Goal: Transaction & Acquisition: Register for event/course

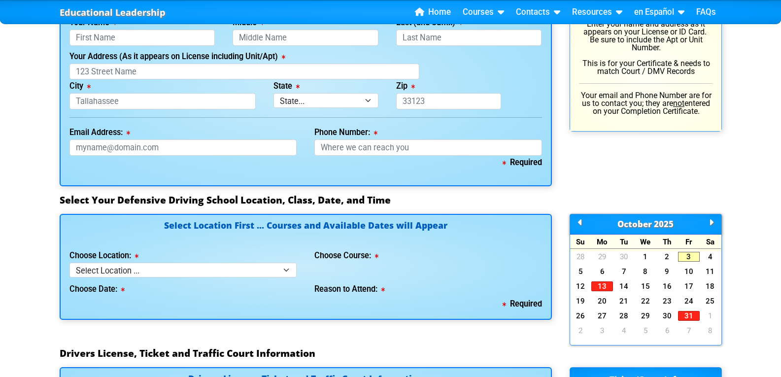
scroll to position [739, 0]
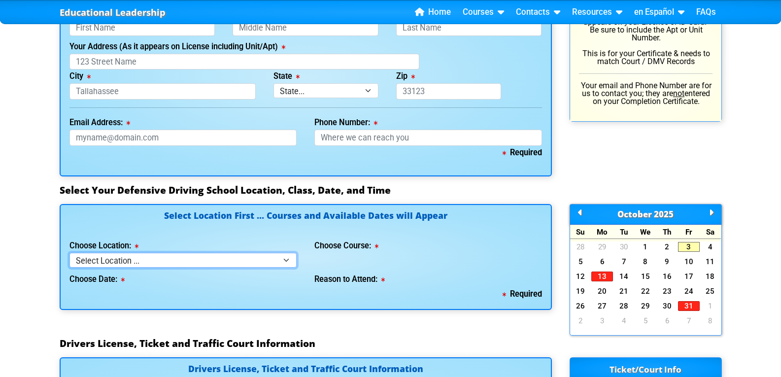
click at [286, 256] on select "Select Location ... Tampa Orlando Kissimmee [GEOGRAPHIC_DATA] - en español [GEO…" at bounding box center [183, 260] width 228 height 14
select select "2"
click at [69, 253] on select "Select Location ... Tampa Orlando Kissimmee [GEOGRAPHIC_DATA] - en español [GEO…" at bounding box center [183, 260] width 228 height 14
click at [115, 284] on div "Choose Date:" at bounding box center [183, 278] width 228 height 20
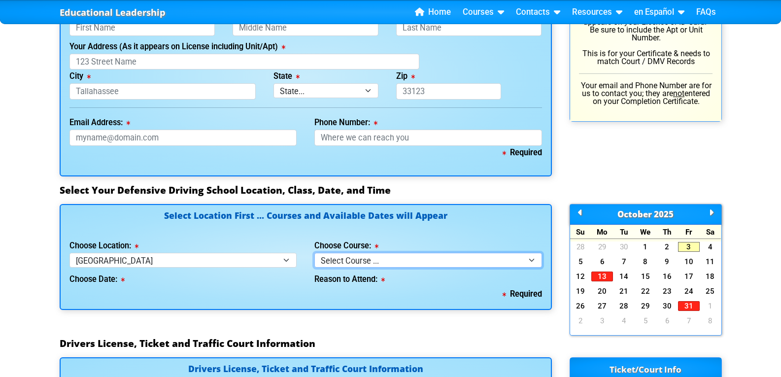
click at [534, 258] on select "Select Course ... 4 Hour BDI Class (Basic Course & TCAC) 4 Hour Under 25 Class …" at bounding box center [428, 260] width 228 height 14
select select "4"
click at [314, 253] on select "Select Course ... 4 Hour BDI Class (Basic Course & TCAC) 4 Hour Under 25 Class …" at bounding box center [428, 260] width 228 height 14
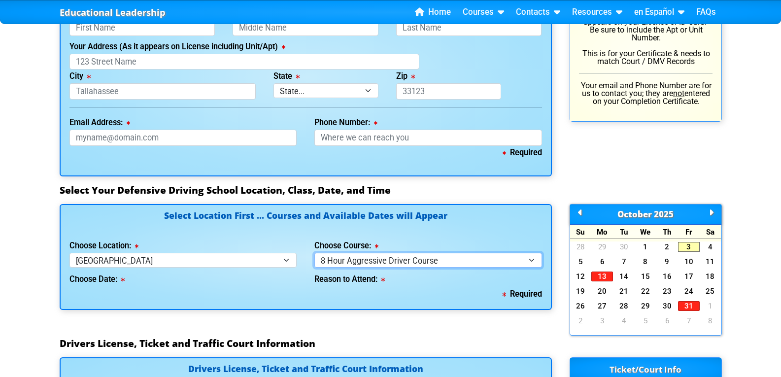
select select
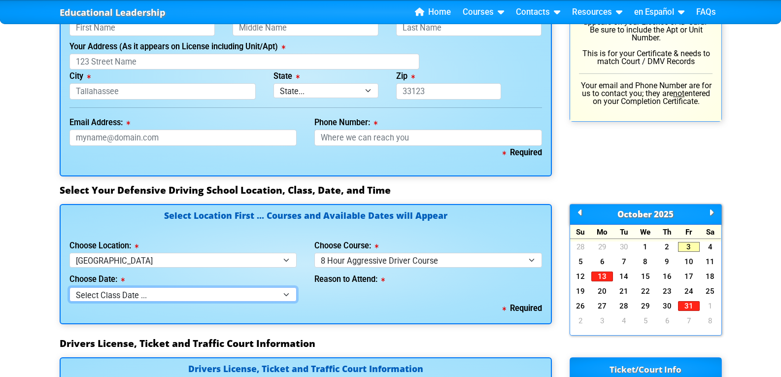
click at [290, 292] on select "Select Class Date ... Oct 4 -- (Closed - Class Full) Oct 11 -- (Saturday from 9…" at bounding box center [183, 294] width 228 height 14
click at [10, 244] on div "Educational Leadership Home Courses Certified Defensive Driving Courses 4-Hour …" at bounding box center [390, 170] width 781 height 1818
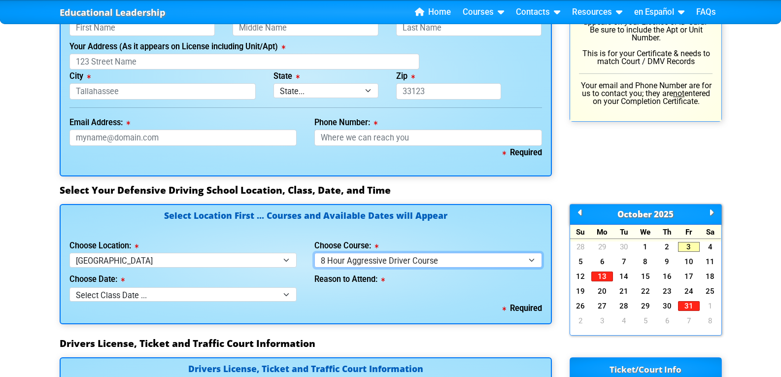
click at [520, 257] on select "Select Course ... 4 Hour BDI Class (Basic Course & TCAC) 4 Hour Under 25 Class …" at bounding box center [428, 260] width 228 height 14
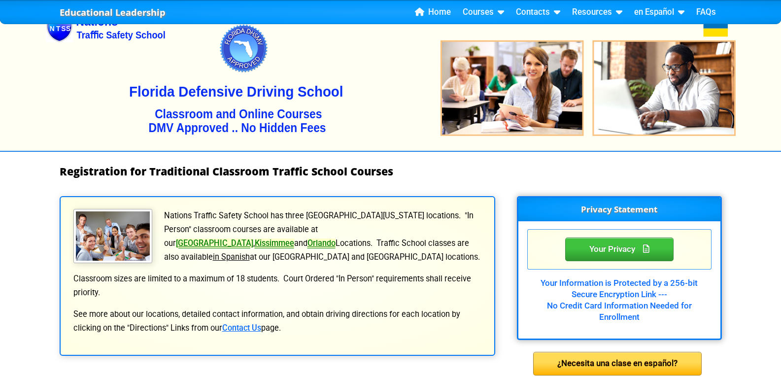
scroll to position [0, 0]
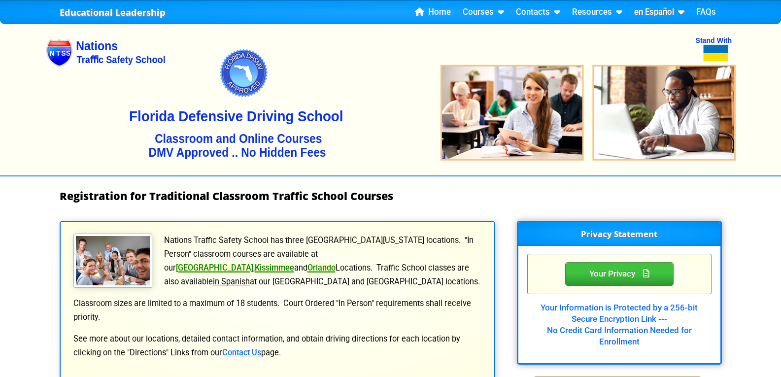
click at [647, 8] on link "en Español" at bounding box center [659, 12] width 58 height 15
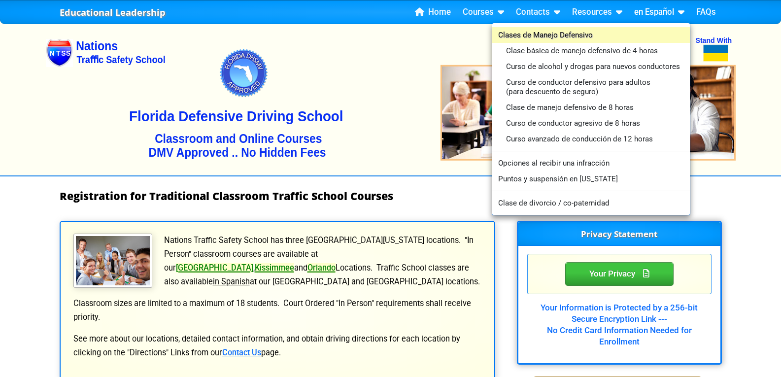
click at [542, 34] on link "Clases de Manejo Defensivo" at bounding box center [591, 35] width 198 height 16
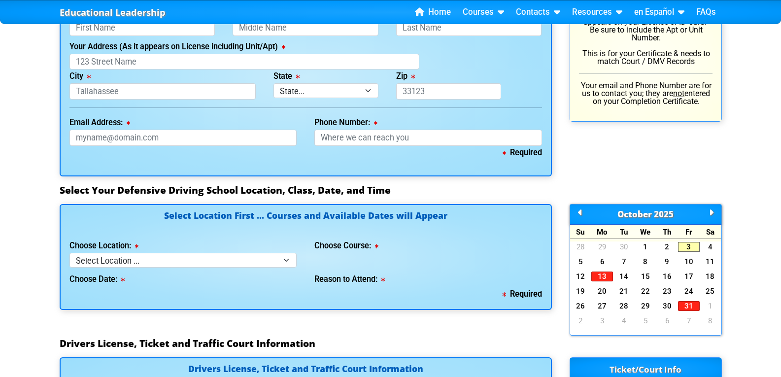
scroll to position [821, 0]
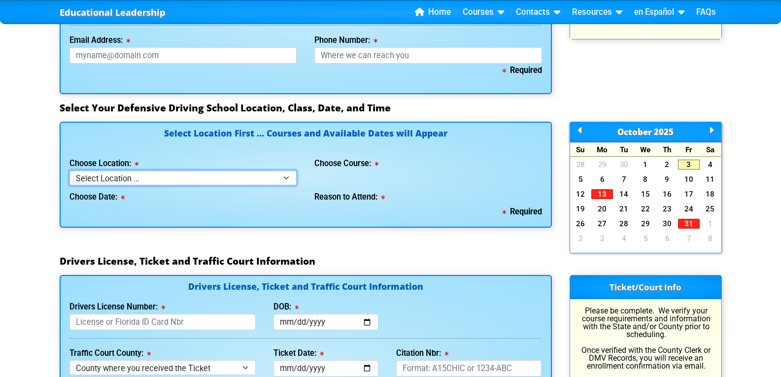
click at [288, 173] on select "Select Location ... Tampa Orlando Kissimmee [GEOGRAPHIC_DATA] - en español [GEO…" at bounding box center [183, 177] width 228 height 14
select select "8"
click at [69, 170] on select "Select Location ... Tampa Orlando Kissimmee [GEOGRAPHIC_DATA] - en español [GEO…" at bounding box center [183, 177] width 228 height 14
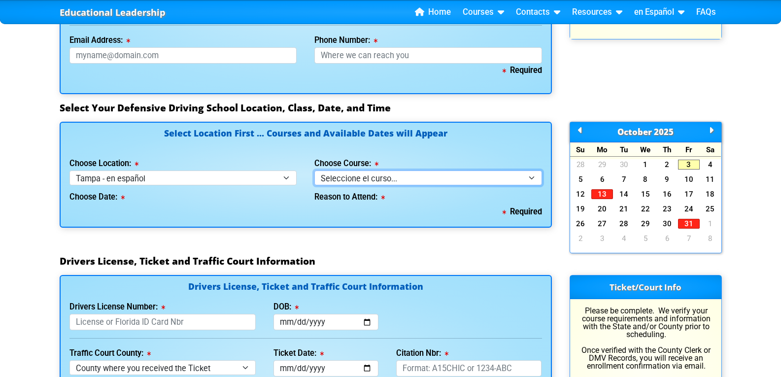
click at [436, 178] on select "Seleccione el curso... Clase de BDI de 4 horas (Curso básico y TCAC) Clase de 4…" at bounding box center [428, 177] width 228 height 14
select select "4"
click at [314, 170] on select "Seleccione el curso... Clase de BDI de 4 horas (Curso básico y TCAC) Clase de 4…" at bounding box center [428, 177] width 228 height 14
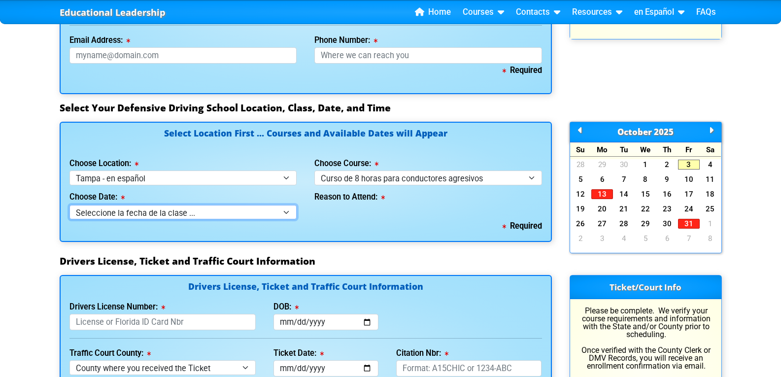
click at [287, 211] on select "Seleccione la fecha de la clase ... 12 de octubre -- ([PERSON_NAME] de 9:30am-6…" at bounding box center [183, 212] width 228 height 14
select select "[DATE], 11"
click at [69, 205] on select "Seleccione la fecha de la clase ... 12 de octubre -- ([PERSON_NAME] de 9:30am-6…" at bounding box center [183, 212] width 228 height 14
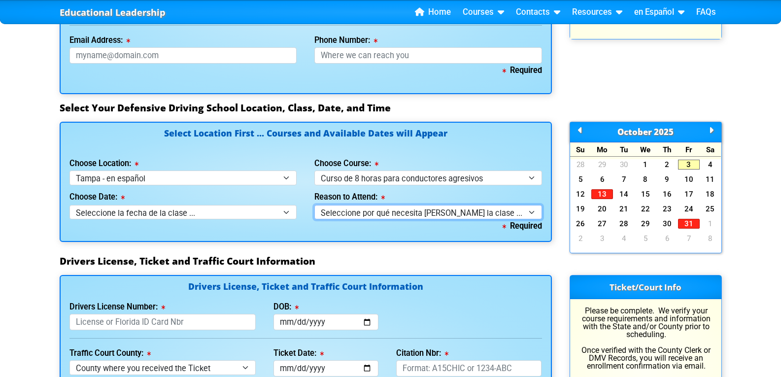
click at [512, 210] on select "Seleccione por qué necesita [PERSON_NAME] la clase ... Orden judicial - Curso p…" at bounding box center [428, 212] width 228 height 14
select select "8 Hour Aggressive Driver - Court Ordered"
click at [314, 205] on select "Seleccione por qué necesita [PERSON_NAME] la clase ... Orden judicial - Curso p…" at bounding box center [428, 212] width 228 height 14
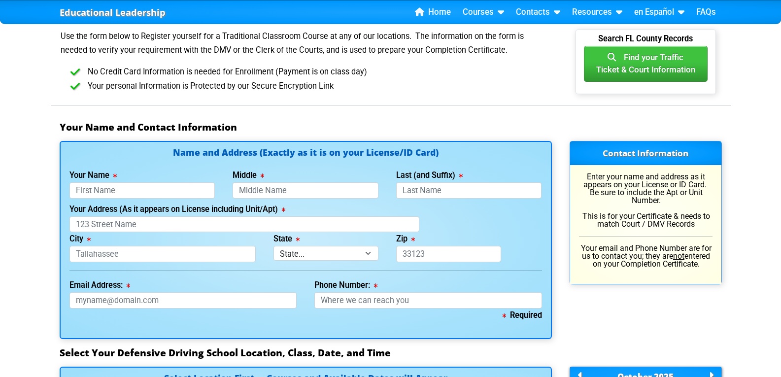
scroll to position [575, 0]
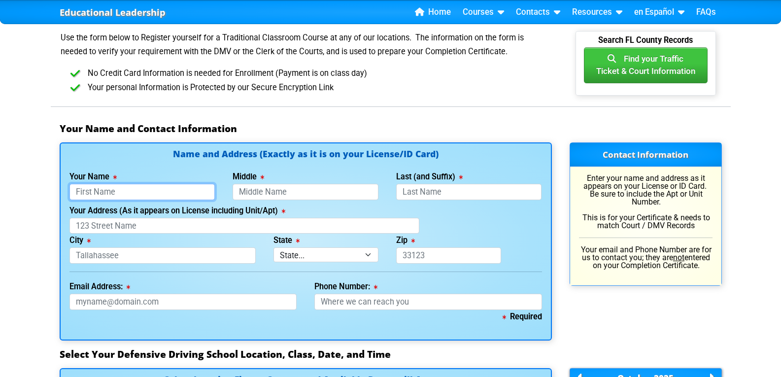
click at [101, 188] on input "Your Name" at bounding box center [142, 192] width 146 height 16
type input "[PERSON_NAME]"
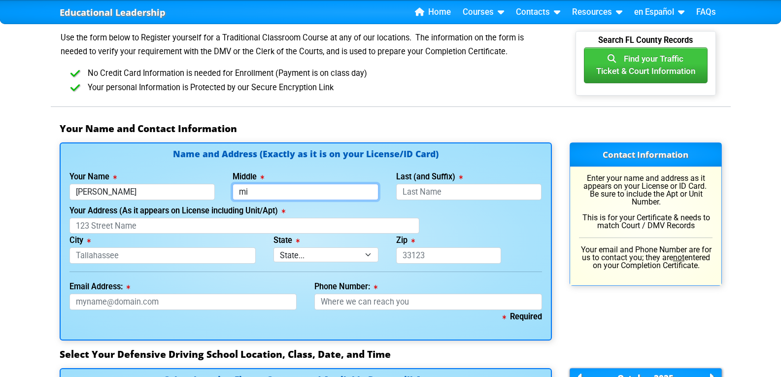
type input "m"
type input "[PERSON_NAME]"
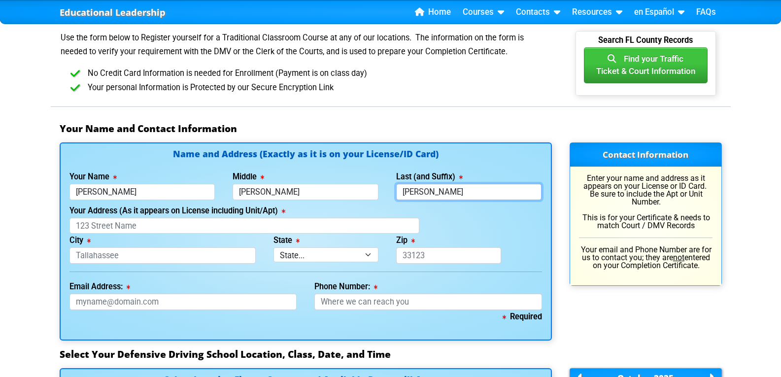
type input "[PERSON_NAME]"
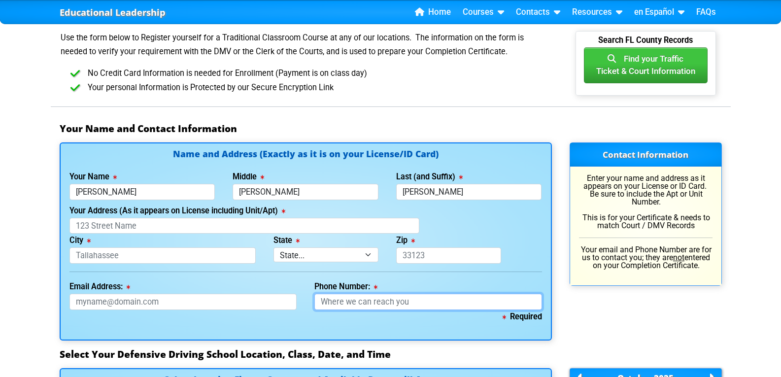
click at [351, 303] on input "Phone Number:" at bounding box center [428, 302] width 228 height 16
type input "[PHONE_NUMBER]"
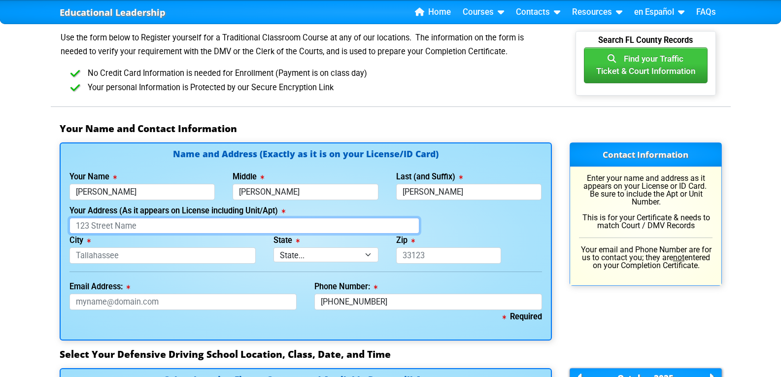
click at [105, 227] on input "Your Address (As it appears on License including Unit/Apt)" at bounding box center [244, 226] width 350 height 16
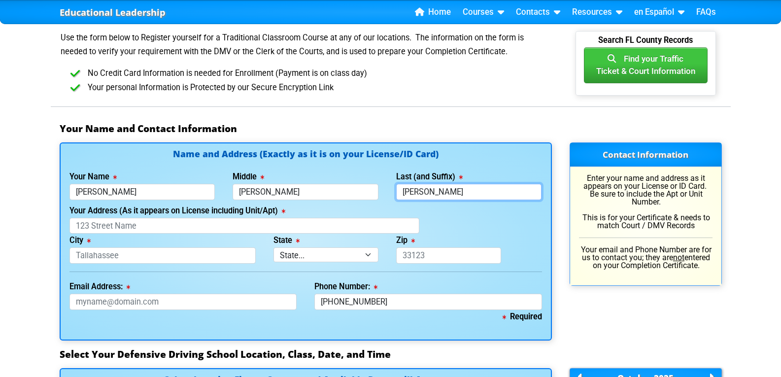
click at [463, 192] on input "[PERSON_NAME]" at bounding box center [469, 192] width 146 height 16
type input "[PERSON_NAME]"
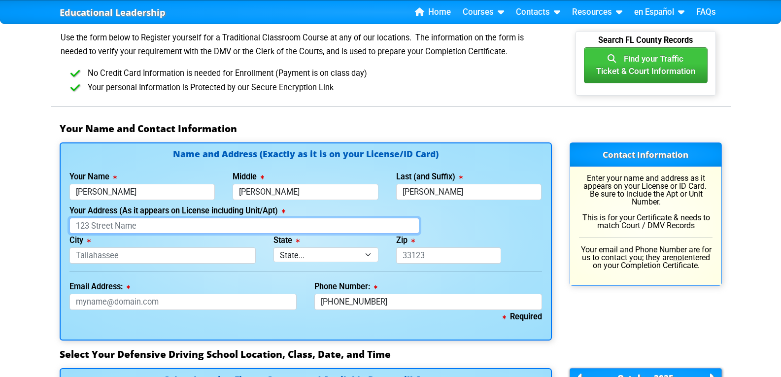
click at [123, 225] on input "Your Address (As it appears on License including Unit/Apt)" at bounding box center [244, 226] width 350 height 16
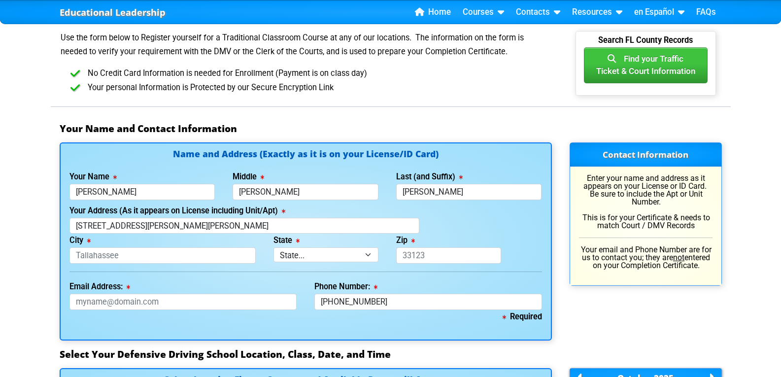
type input "[STREET_ADDRESS][PERSON_NAME][PERSON_NAME]"
type input "[GEOGRAPHIC_DATA]"
select select "{"fullName":"[US_STATE]","abbreviation":"FL","uniqueId":"1d559909-6cf0-4a4d-848…"
type input "33615"
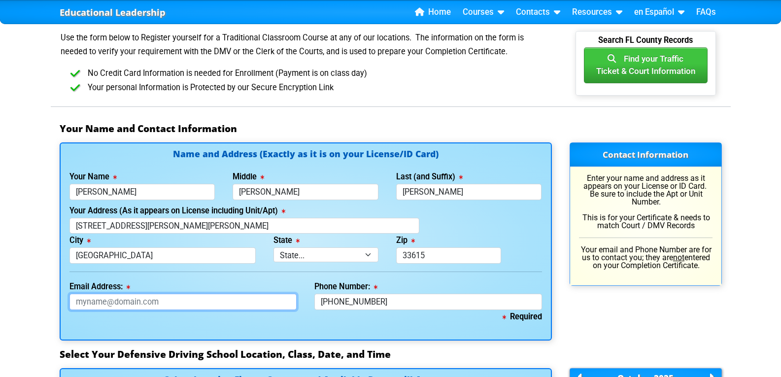
click at [87, 303] on input "Email Address:" at bounding box center [183, 302] width 228 height 16
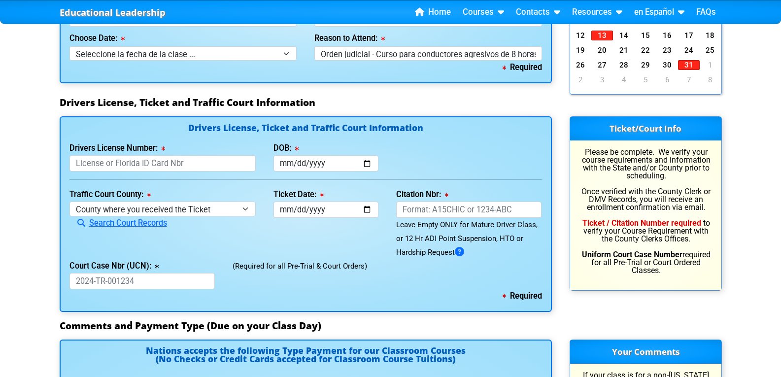
scroll to position [985, 0]
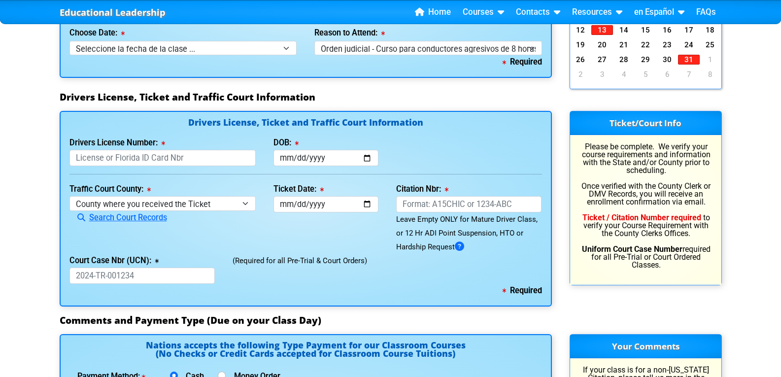
type input "[EMAIL_ADDRESS][DOMAIN_NAME]"
click at [287, 156] on input "DOB:" at bounding box center [325, 158] width 105 height 16
type input "[DATE]"
click at [108, 158] on input "Drivers License Number:" at bounding box center [162, 158] width 187 height 16
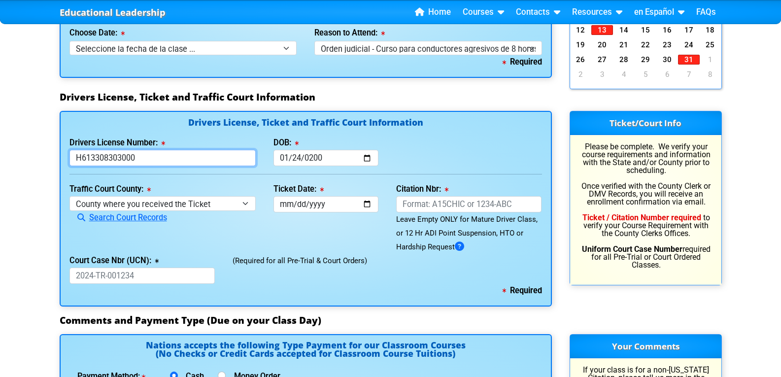
click at [146, 158] on input "H613308303000" at bounding box center [162, 158] width 187 height 16
type input "H613308303000"
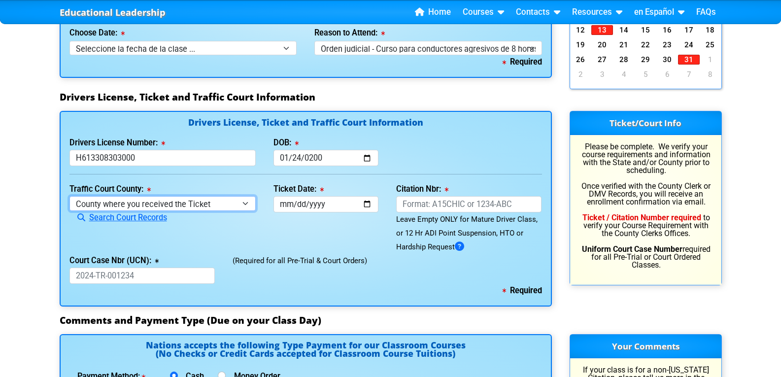
click at [246, 202] on select "County where you received the Ticket Out of State Out of State - [US_STATE] Out…" at bounding box center [162, 203] width 187 height 14
select select "{"countyName":"Hillsborough","state":"[US_STATE]","uniqueId":"8517cbb9-d230-4a4…"
click at [69, 196] on select "County where you received the Ticket Out of State Out of State - [US_STATE] Out…" at bounding box center [162, 203] width 187 height 14
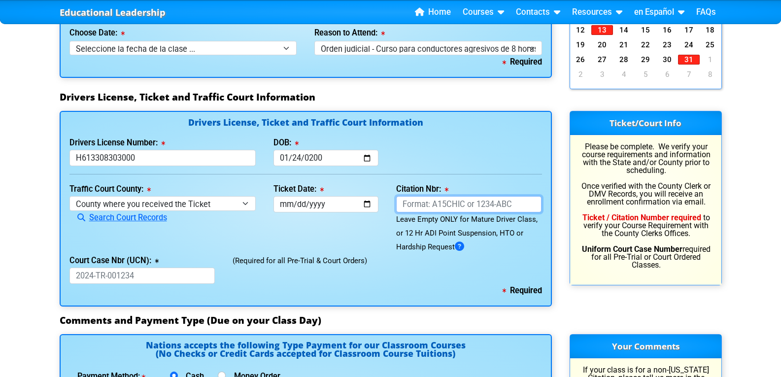
click at [410, 208] on input "Citation Nbr:" at bounding box center [469, 204] width 146 height 16
type input "AKYQL7E"
click at [292, 201] on input "Ticket Date:" at bounding box center [325, 204] width 105 height 16
type input "[DATE]"
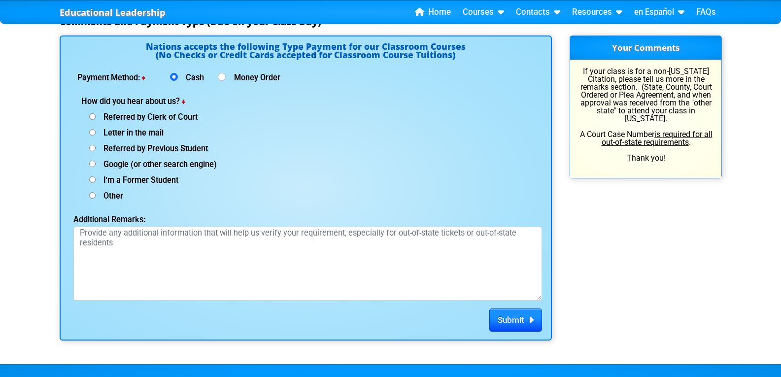
scroll to position [1314, 0]
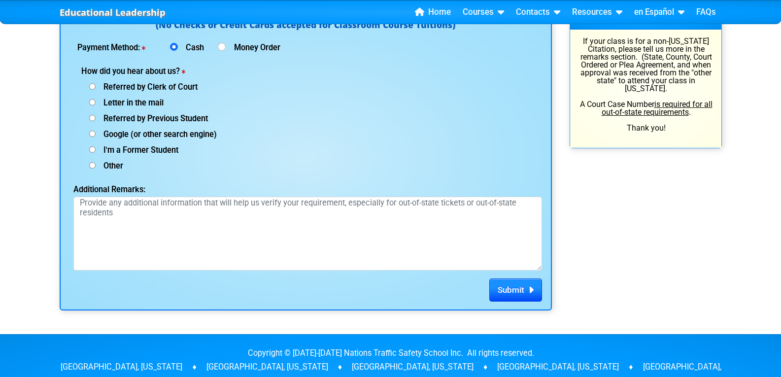
click at [89, 165] on input "Other (specify below)" at bounding box center [92, 165] width 6 height 6
radio input "true"
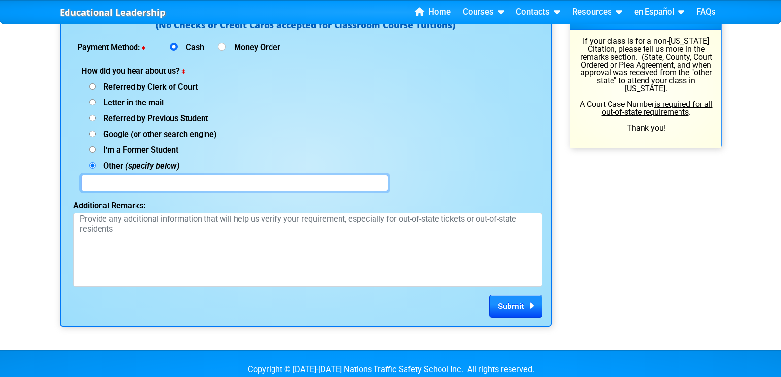
click at [112, 185] on input "text" at bounding box center [234, 183] width 307 height 16
type input "A friend's recommendation"
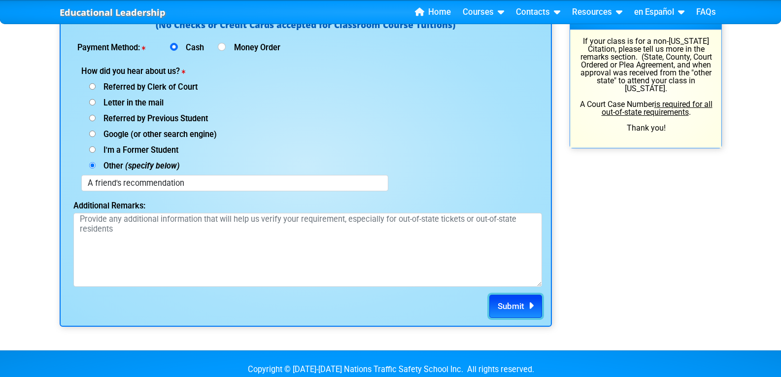
click at [517, 305] on span "Submit" at bounding box center [511, 306] width 27 height 10
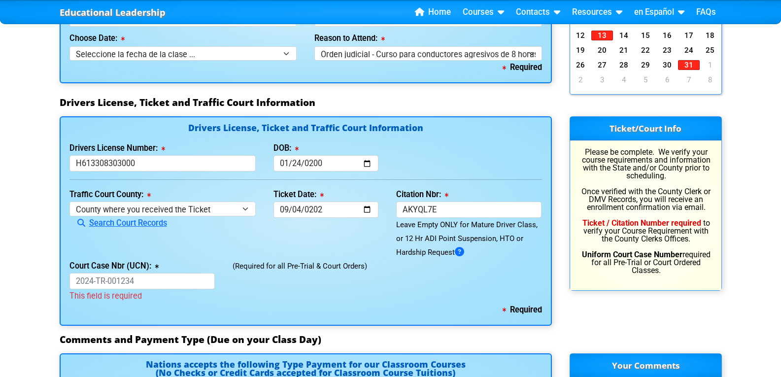
scroll to position [999, 0]
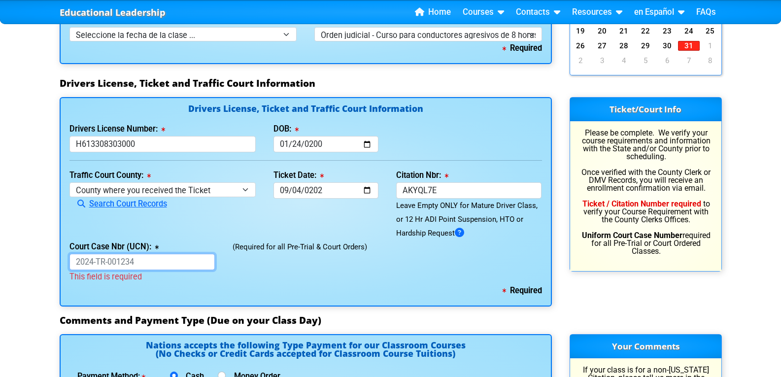
click at [110, 265] on input "Court Case Nbr (UCN):" at bounding box center [142, 262] width 146 height 16
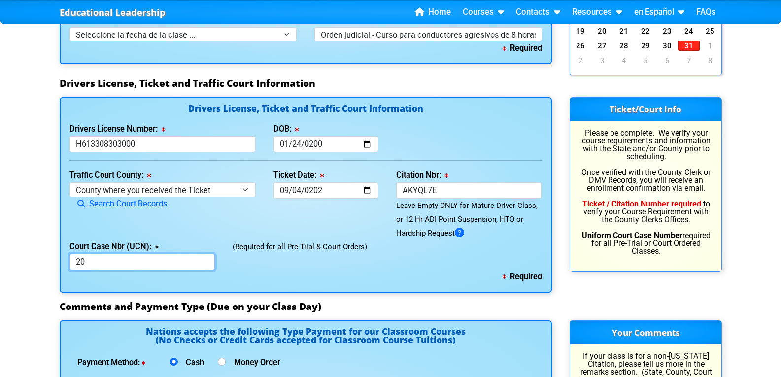
type input "2"
type input "D"
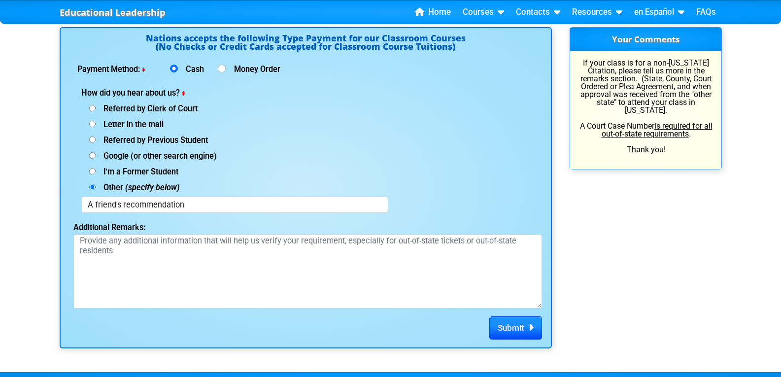
scroll to position [1398, 0]
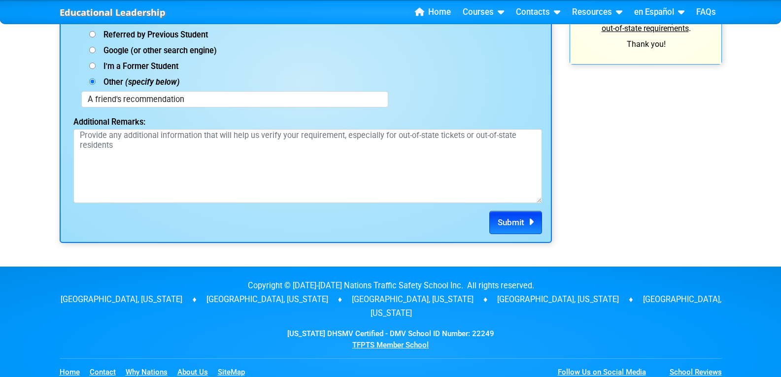
type input "Unable to locate"
click at [516, 222] on span "Submit" at bounding box center [511, 222] width 27 height 10
